Goal: Task Accomplishment & Management: Complete application form

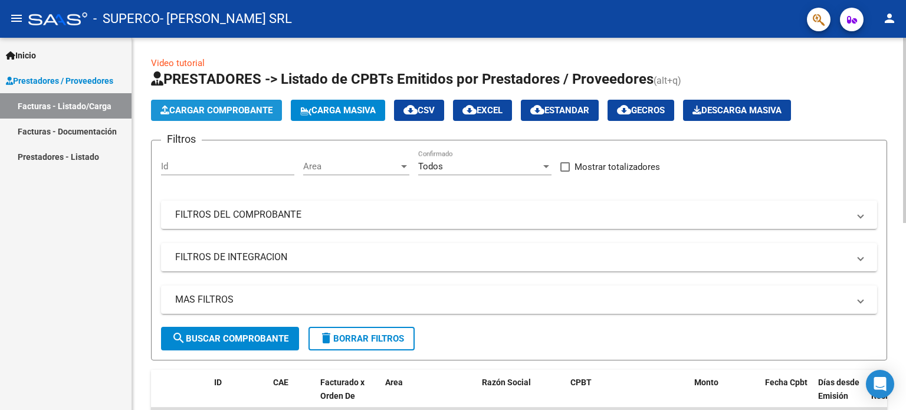
click at [203, 109] on span "Cargar Comprobante" at bounding box center [216, 110] width 112 height 11
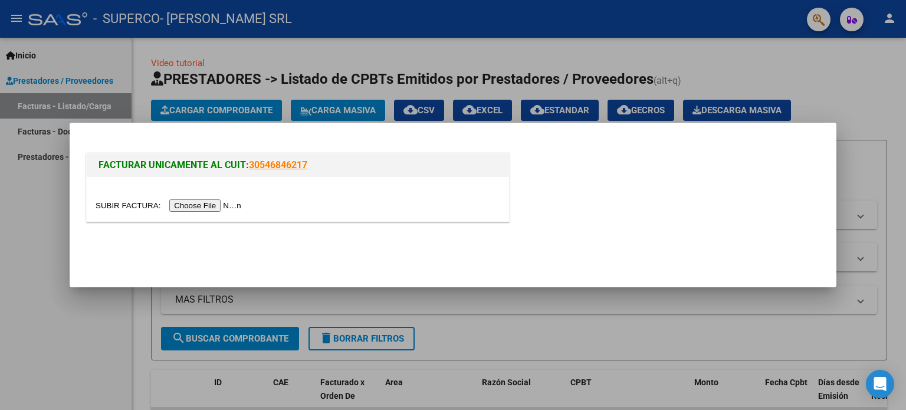
click at [202, 202] on input "file" at bounding box center [170, 205] width 149 height 12
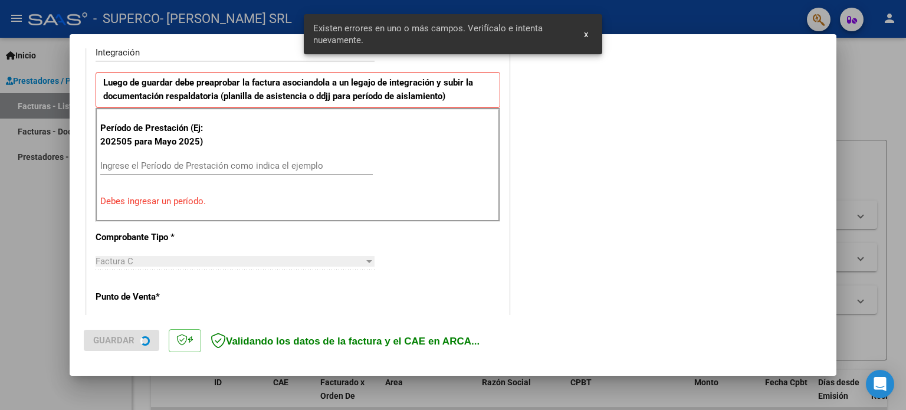
scroll to position [312, 0]
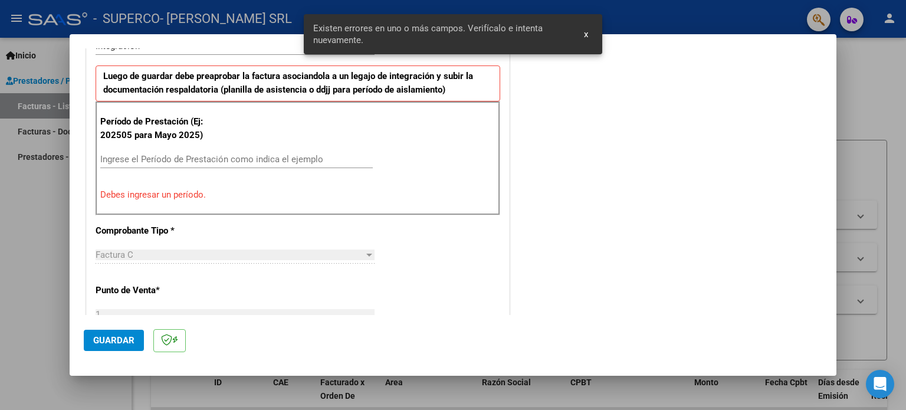
click at [139, 159] on input "Ingrese el Período de Prestación como indica el ejemplo" at bounding box center [236, 159] width 273 height 11
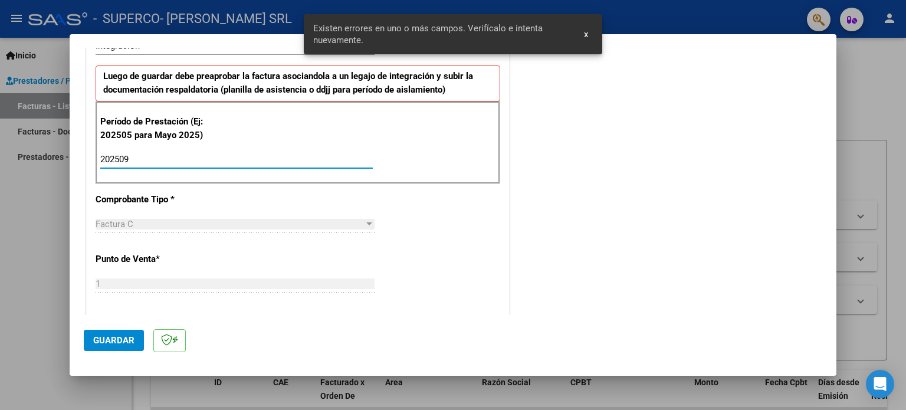
type input "202509"
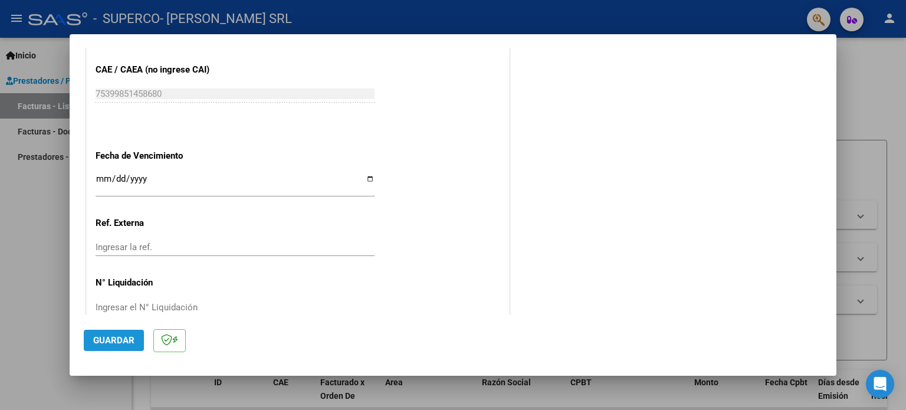
click at [104, 337] on span "Guardar" at bounding box center [113, 340] width 41 height 11
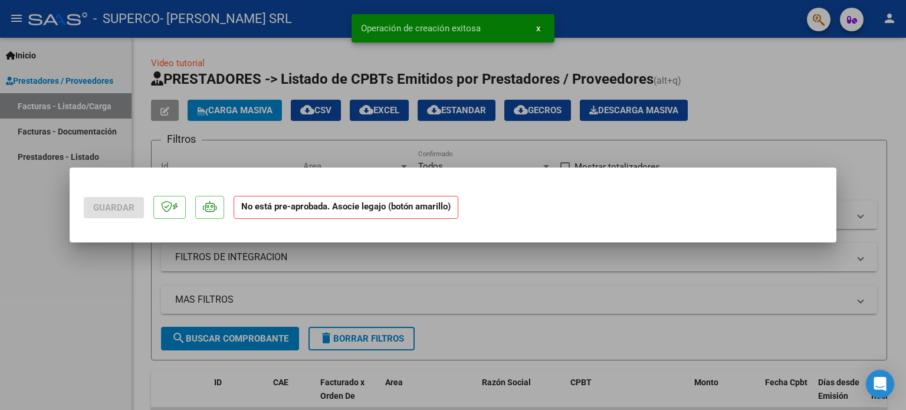
scroll to position [0, 0]
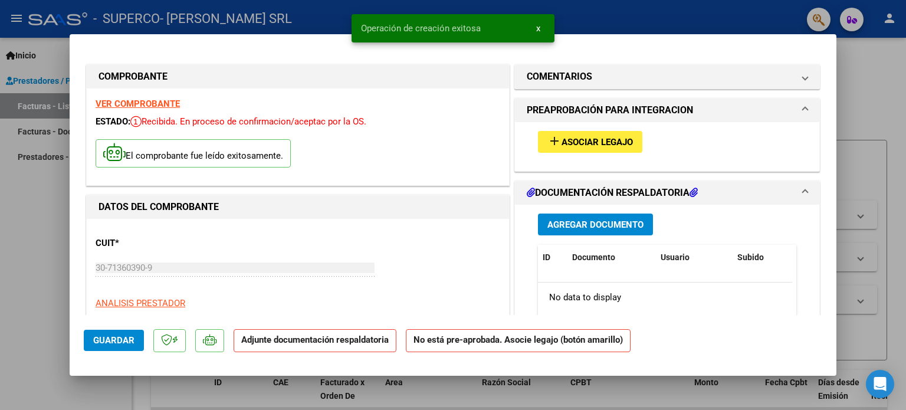
click at [587, 140] on span "Asociar Legajo" at bounding box center [597, 142] width 71 height 11
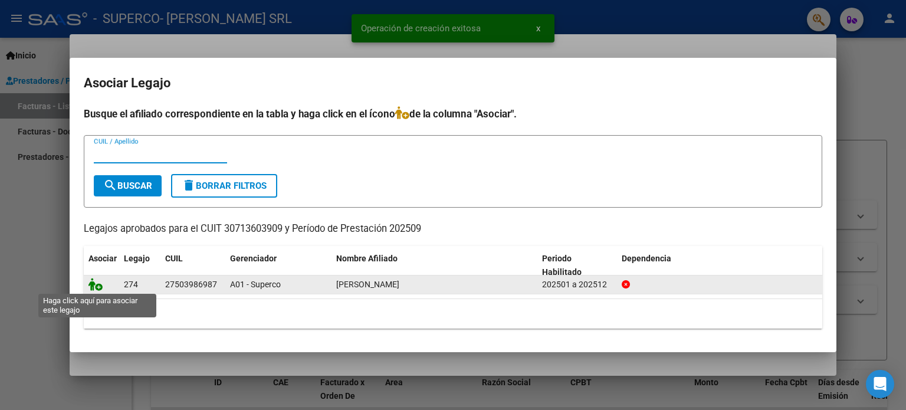
click at [95, 289] on icon at bounding box center [95, 284] width 14 height 13
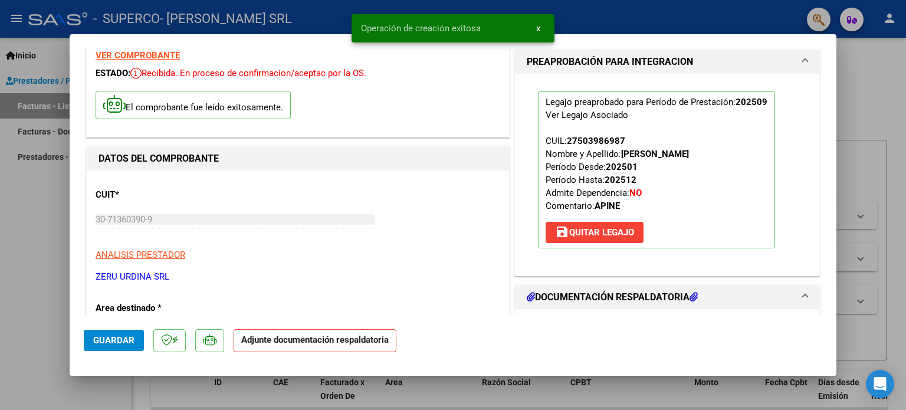
scroll to position [118, 0]
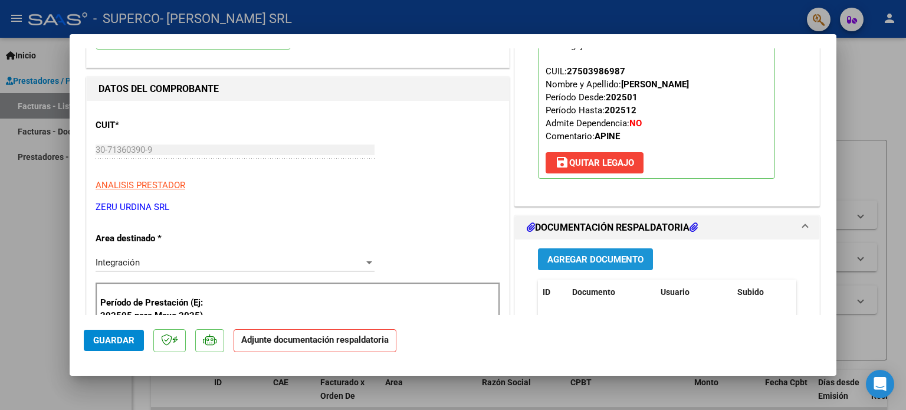
click at [561, 258] on span "Agregar Documento" at bounding box center [595, 259] width 96 height 11
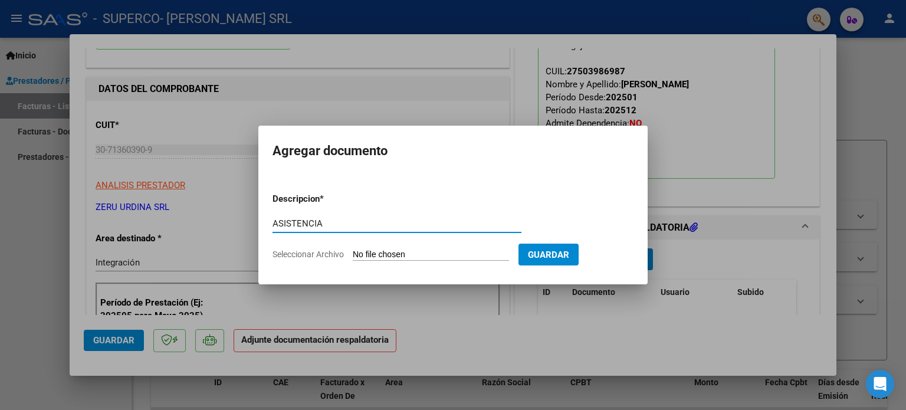
type input "ASISTENCIA"
click at [353, 250] on input "Seleccionar Archivo" at bounding box center [431, 255] width 156 height 11
type input "C:\fakepath\30713603909_011_00001_00025212.pdf"
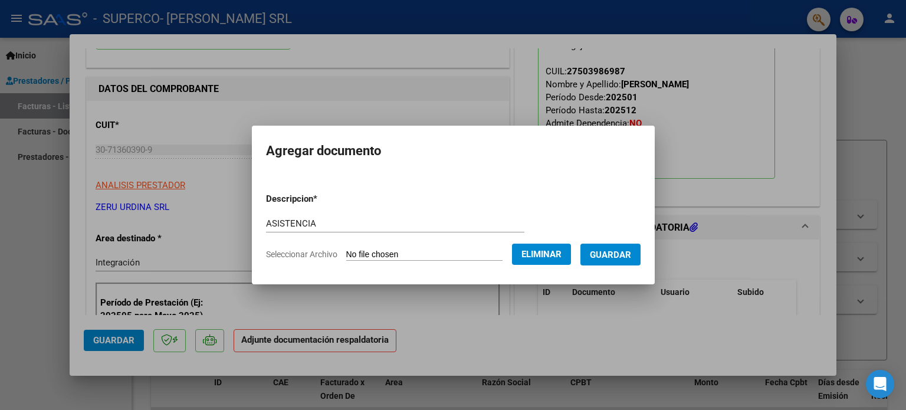
click at [536, 254] on span "Eliminar" at bounding box center [541, 254] width 40 height 11
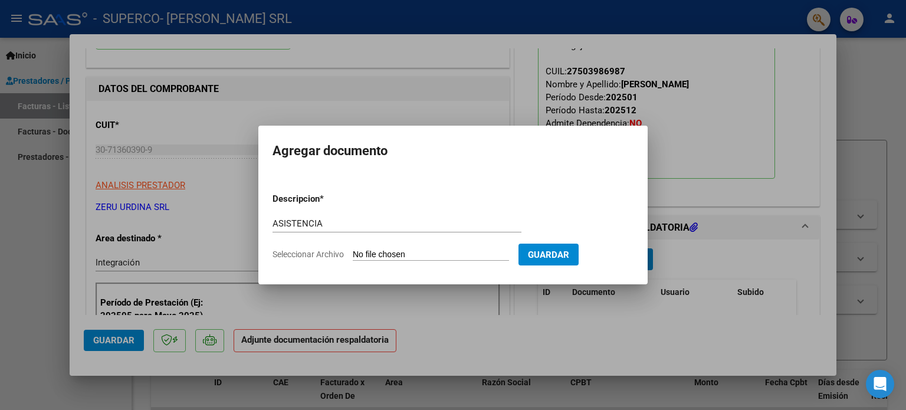
click at [396, 255] on input "Seleccionar Archivo" at bounding box center [431, 255] width 156 height 11
type input "C:\fakepath\[PERSON_NAME] - CC SEPT.pdf"
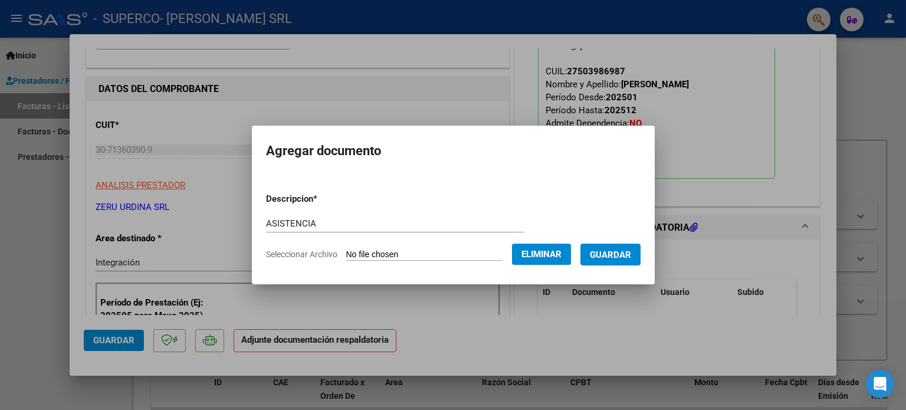
click at [615, 252] on span "Guardar" at bounding box center [610, 255] width 41 height 11
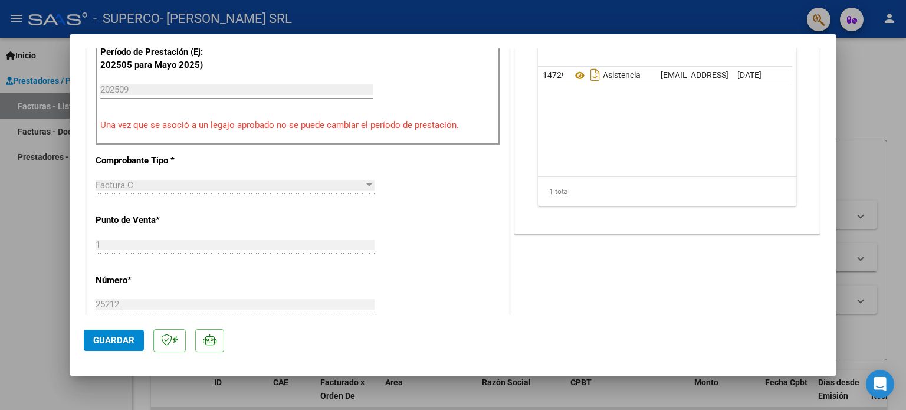
scroll to position [472, 0]
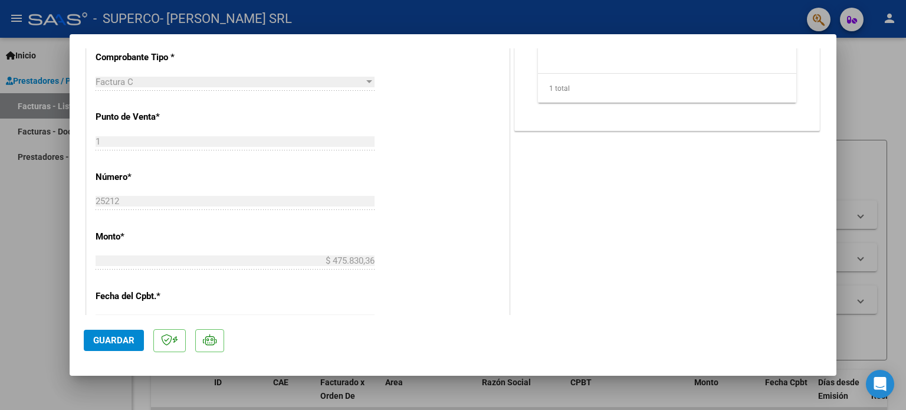
click at [106, 342] on span "Guardar" at bounding box center [113, 340] width 41 height 11
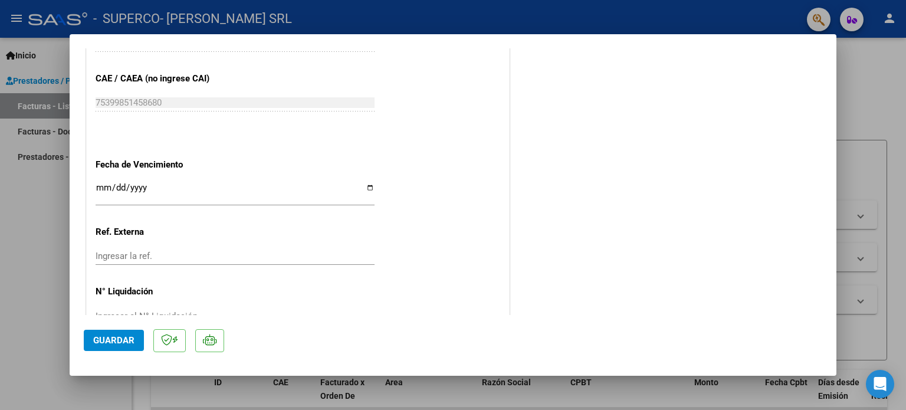
scroll to position [788, 0]
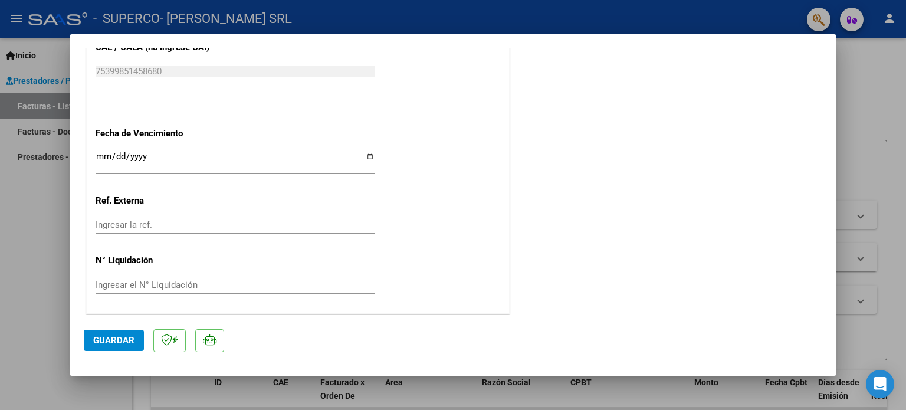
click at [21, 306] on div at bounding box center [453, 205] width 906 height 410
type input "$ 0,00"
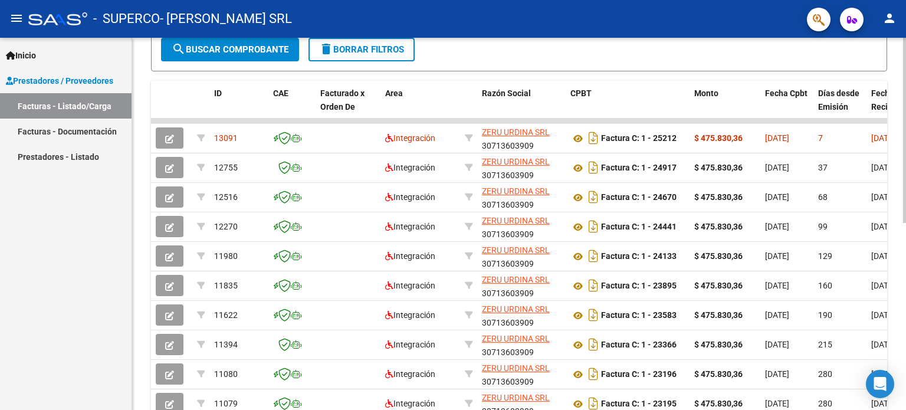
scroll to position [295, 0]
